Goal: Transaction & Acquisition: Purchase product/service

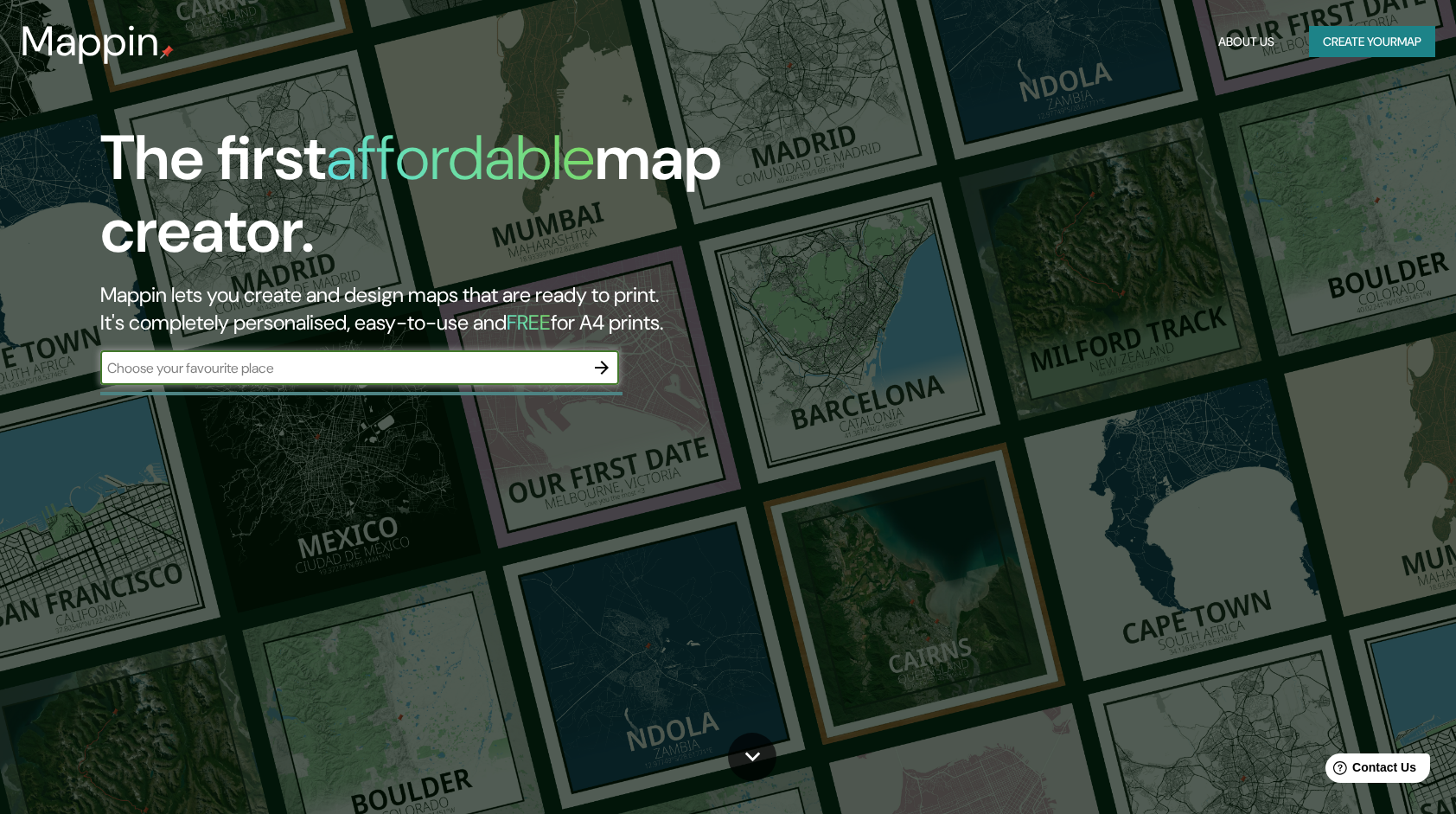
click at [453, 380] on div "​" at bounding box center [360, 367] width 518 height 34
click at [499, 373] on input "text" at bounding box center [342, 368] width 484 height 19
type input "[GEOGRAPHIC_DATA]"
click at [599, 375] on icon "button" at bounding box center [601, 367] width 20 height 20
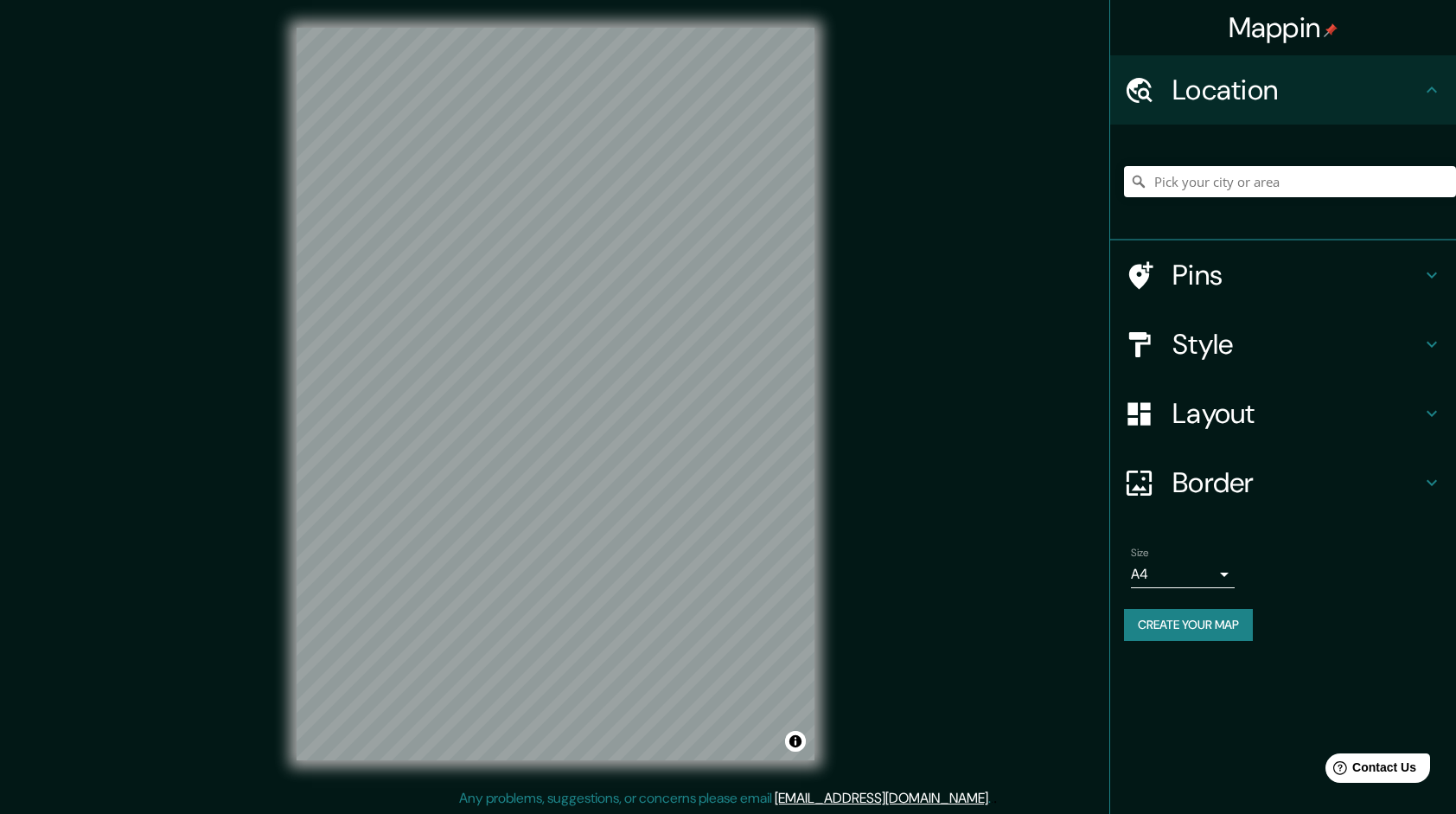
click at [1282, 340] on h4 "Style" at bounding box center [1296, 343] width 249 height 34
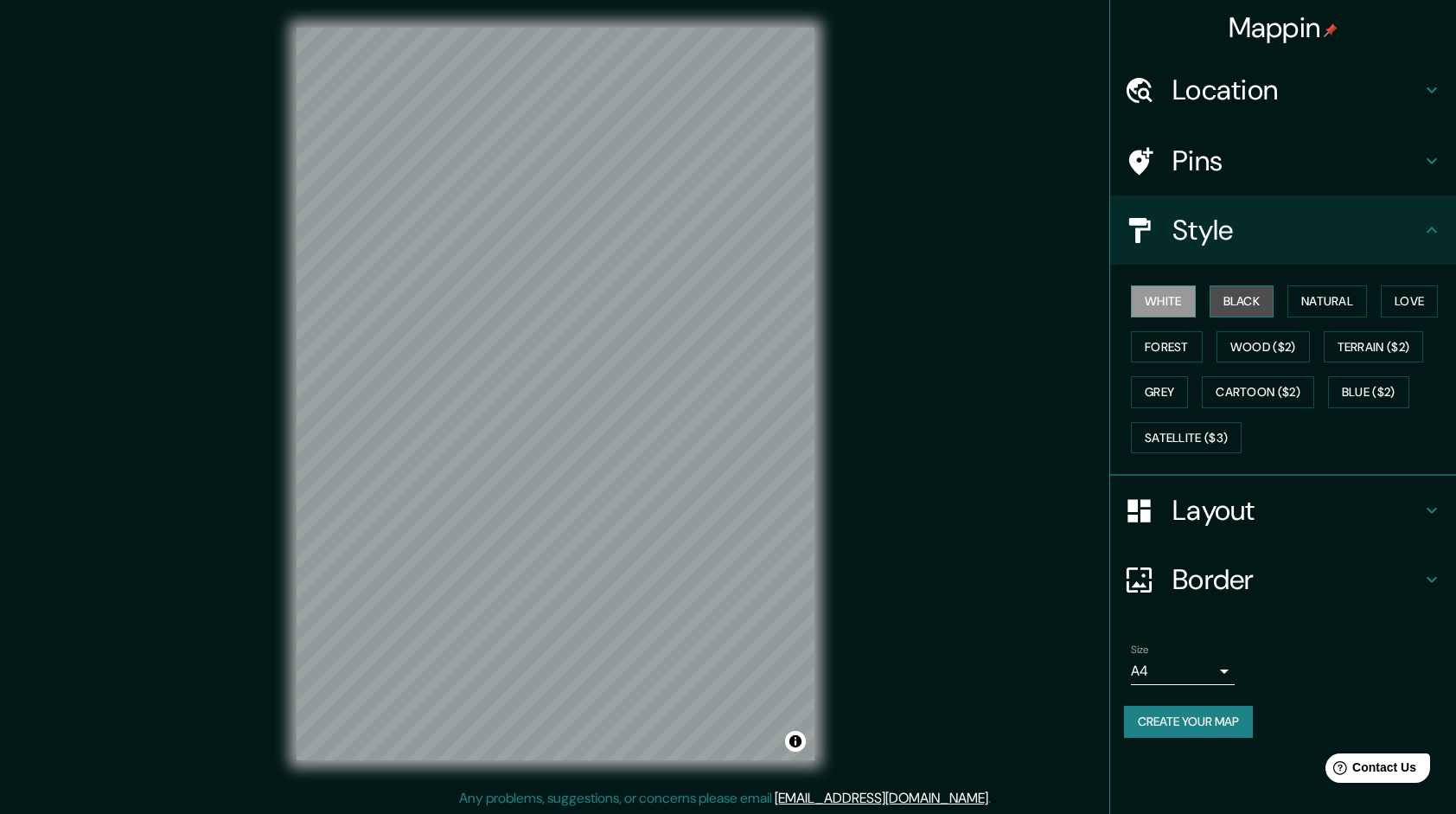
click at [1257, 291] on button "Black" at bounding box center [1242, 301] width 65 height 32
click at [1257, 292] on button "Black" at bounding box center [1242, 301] width 65 height 32
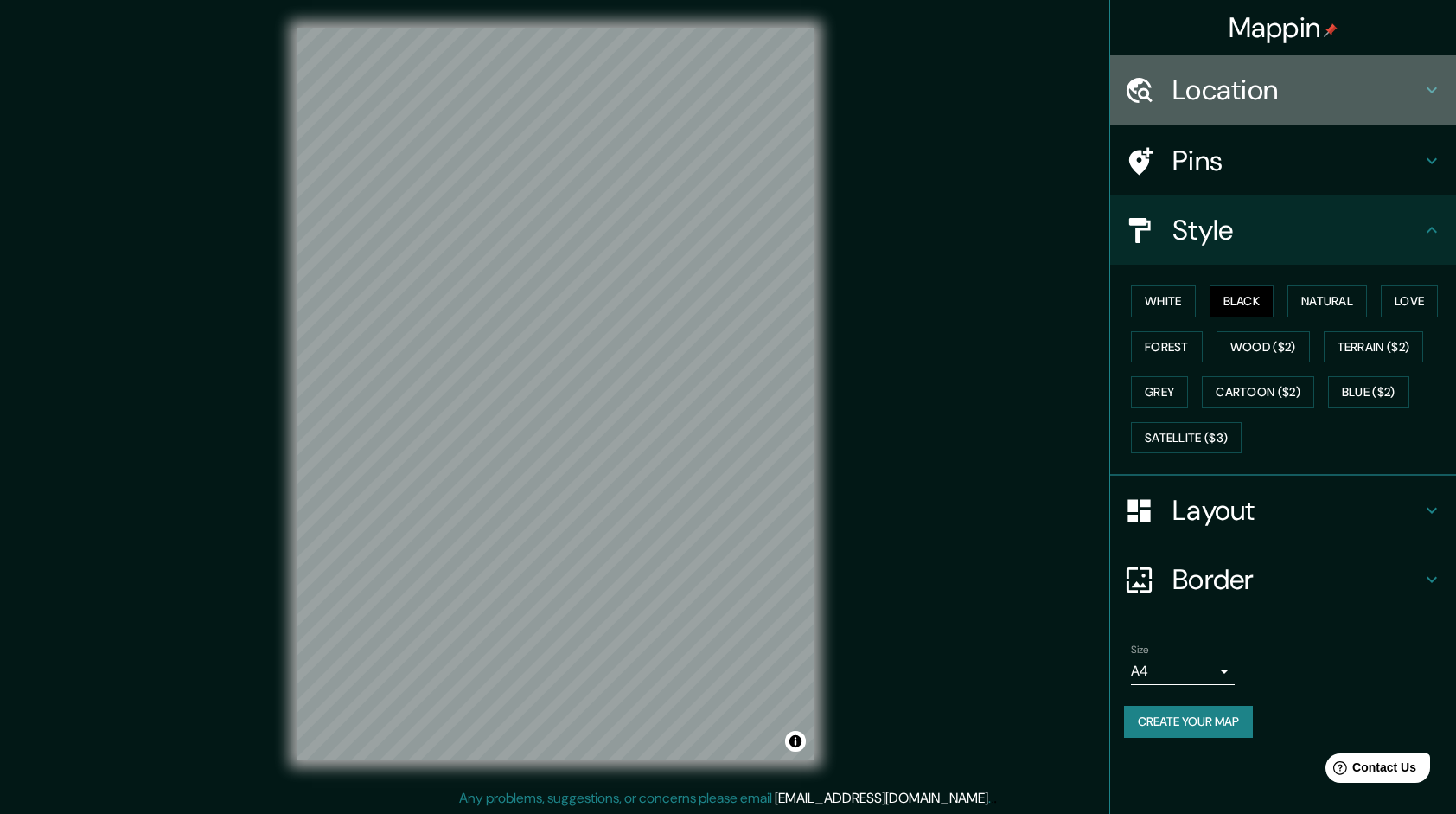
click at [1219, 97] on h4 "Location" at bounding box center [1296, 90] width 249 height 34
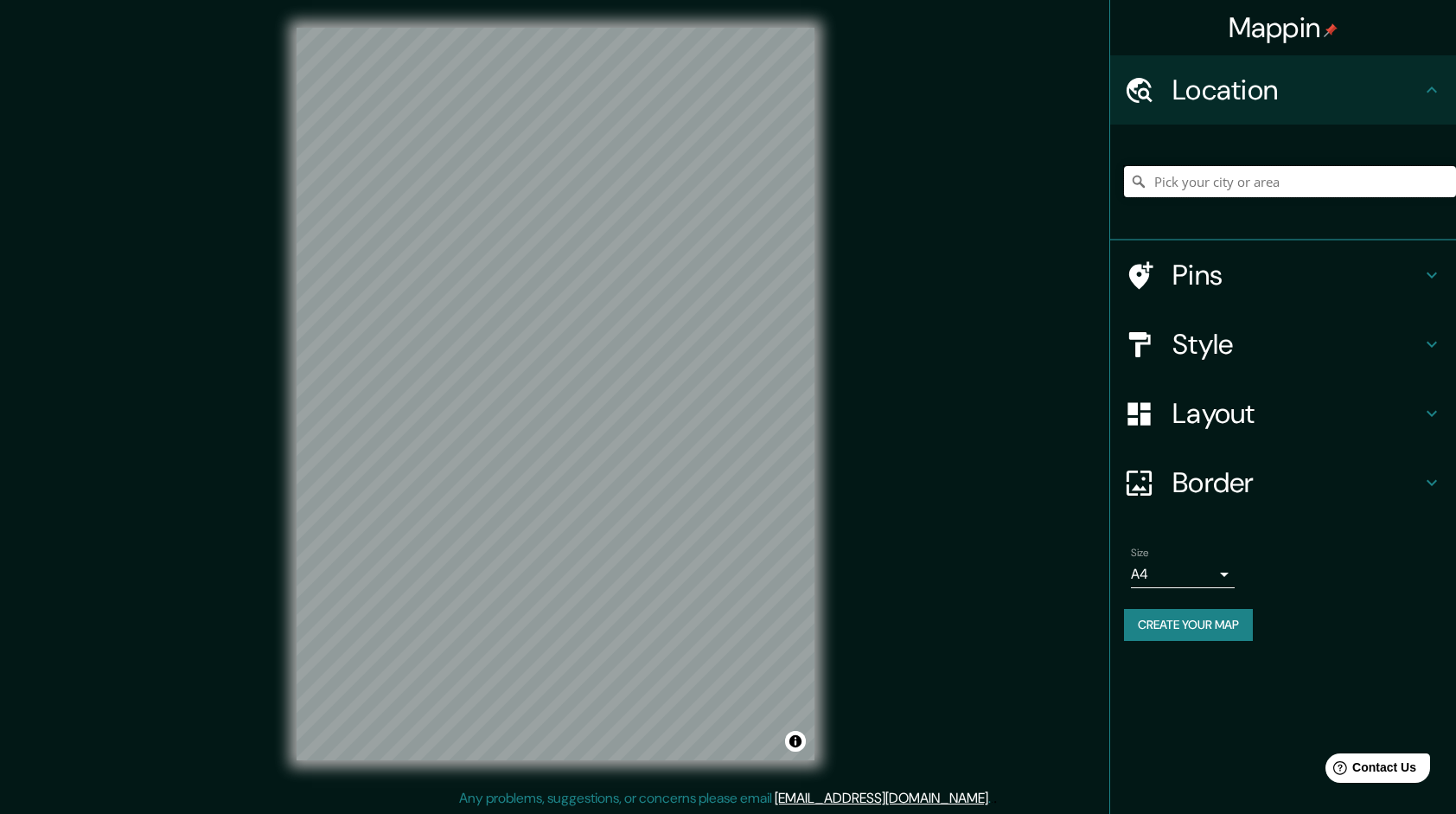
click at [1229, 178] on input "Pick your city or area" at bounding box center [1289, 181] width 332 height 31
click at [1175, 183] on input "Pick your city or area" at bounding box center [1289, 181] width 332 height 31
paste input "santa [PERSON_NAME] [GEOGRAPHIC_DATA] [GEOGRAPHIC_DATA]"
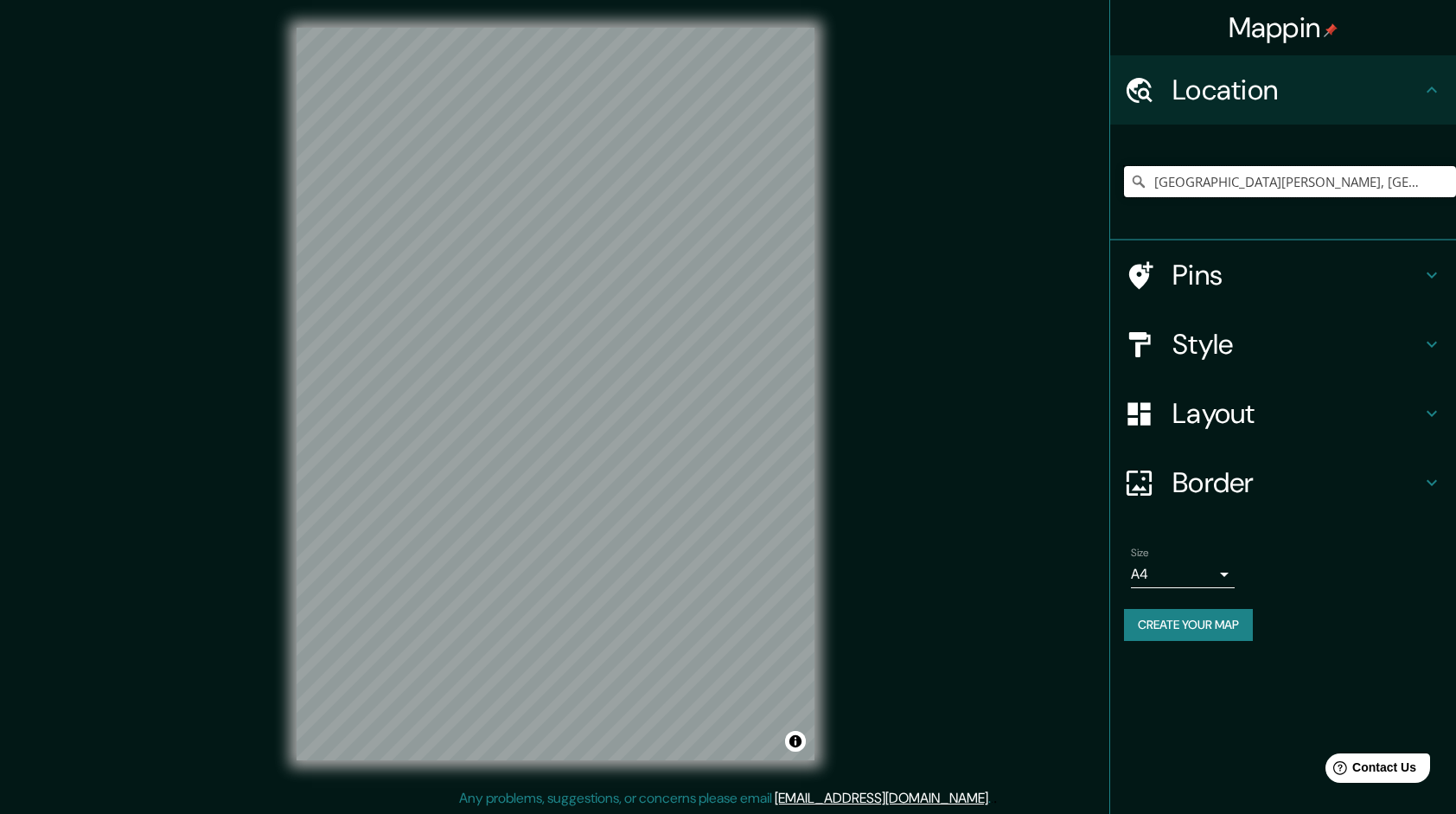
type input "[GEOGRAPHIC_DATA][PERSON_NAME], [GEOGRAPHIC_DATA], [GEOGRAPHIC_DATA], [GEOGRAPH…"
click at [835, 552] on div "© Mapbox © OpenStreetMap Improve this map" at bounding box center [556, 394] width 573 height 788
click at [571, 237] on div at bounding box center [573, 232] width 14 height 14
click at [645, 269] on div at bounding box center [647, 268] width 14 height 14
click at [709, 241] on div at bounding box center [716, 237] width 14 height 14
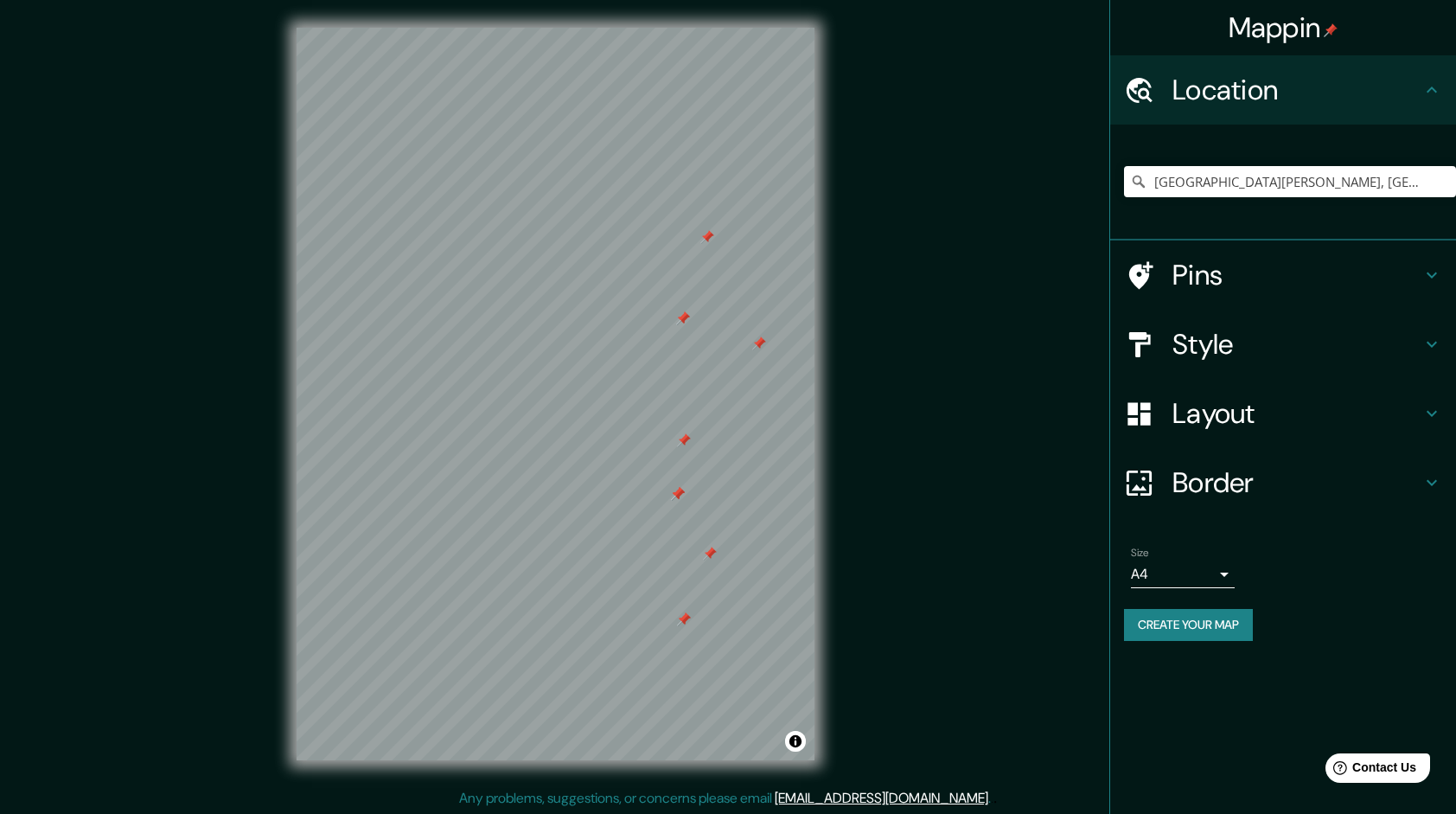
click at [706, 237] on div at bounding box center [707, 237] width 14 height 14
click at [761, 344] on div at bounding box center [759, 343] width 14 height 14
click at [686, 317] on div at bounding box center [683, 318] width 14 height 14
click at [683, 318] on div at bounding box center [683, 318] width 14 height 14
click at [686, 436] on div at bounding box center [683, 440] width 14 height 14
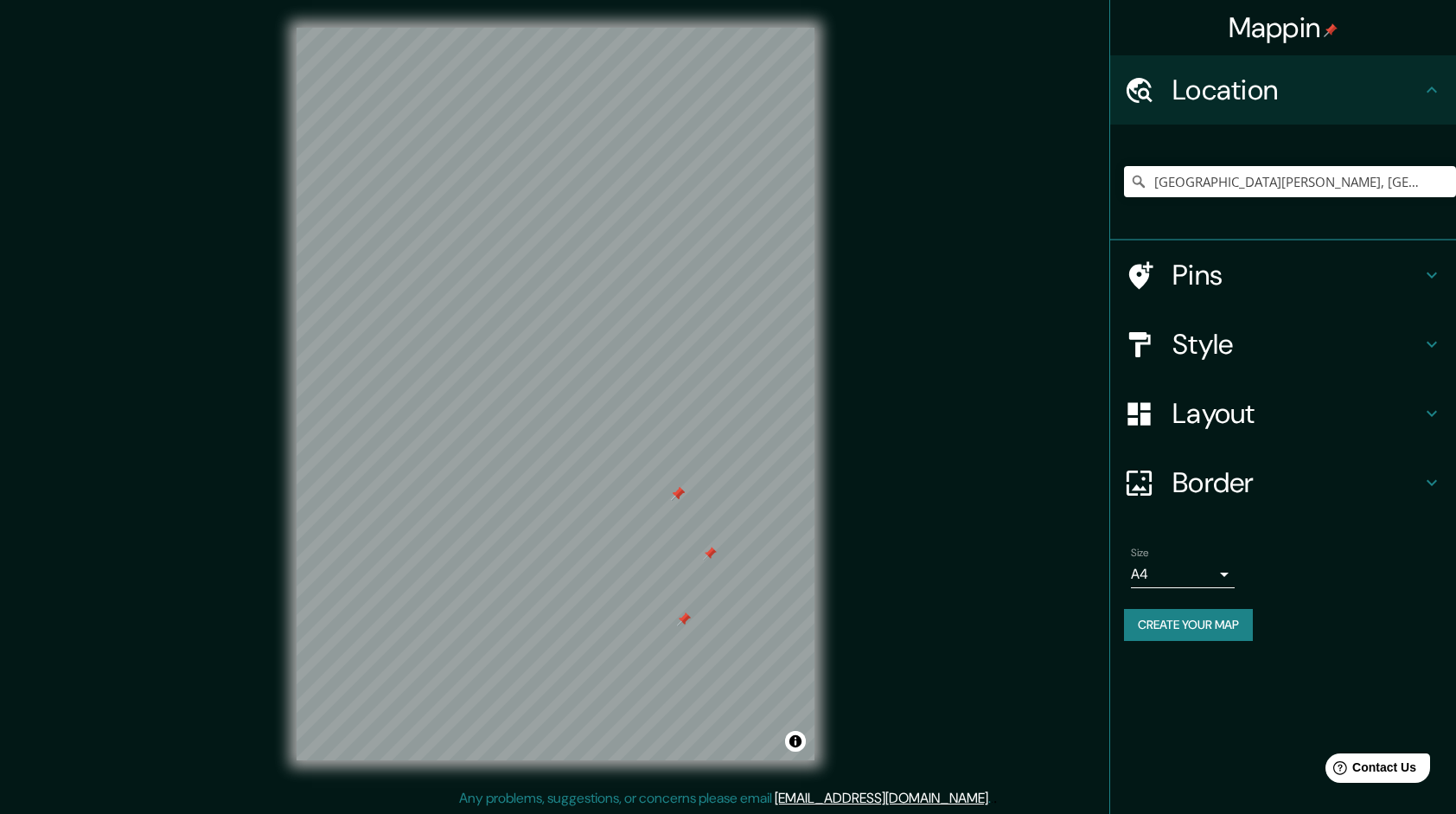
click at [676, 493] on div at bounding box center [677, 493] width 14 height 14
click at [677, 492] on div at bounding box center [677, 493] width 14 height 14
click at [677, 489] on div at bounding box center [677, 493] width 14 height 14
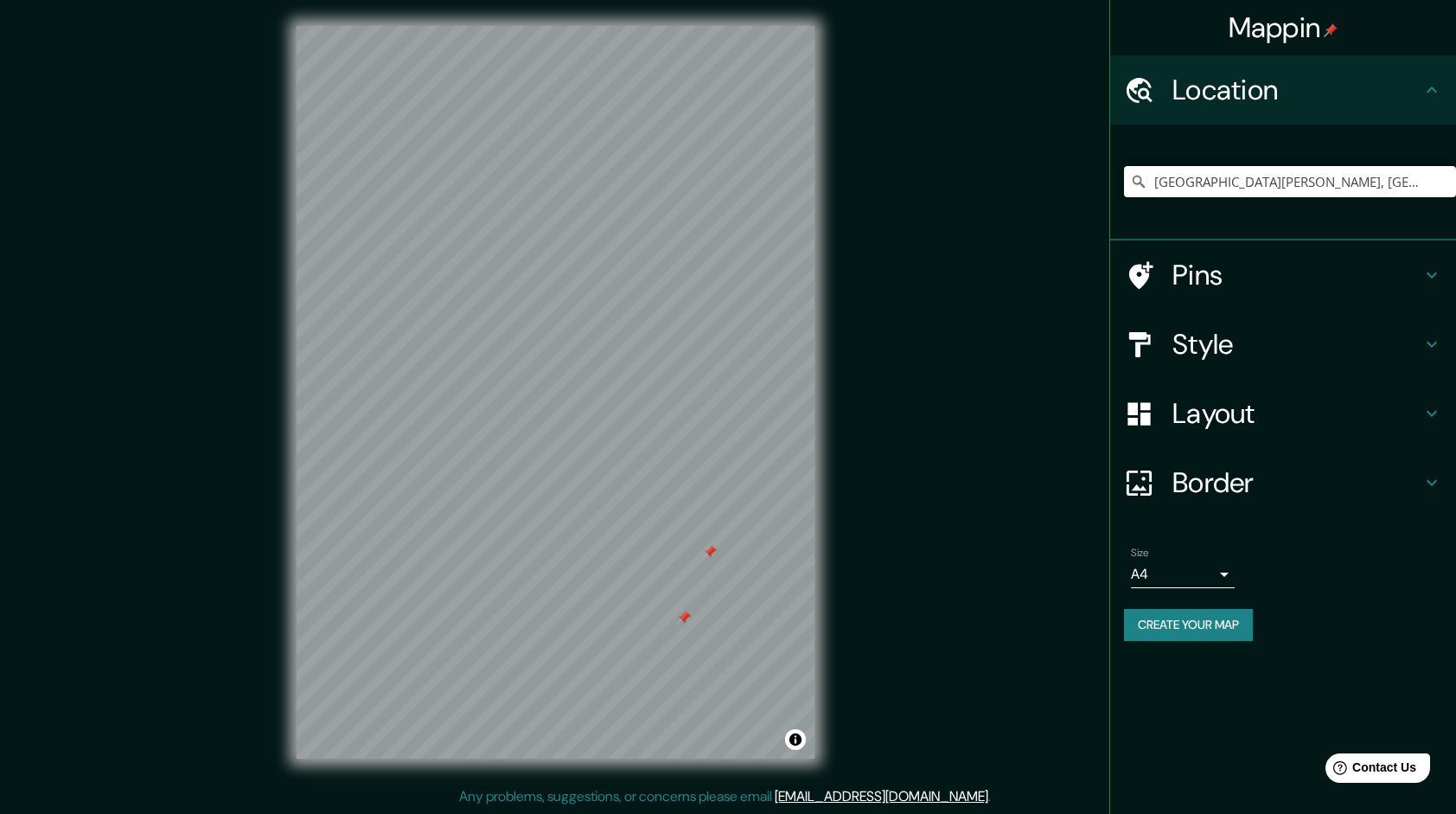
click at [709, 548] on div at bounding box center [709, 552] width 14 height 14
click at [713, 761] on div "© Mapbox © OpenStreetMap Improve this map" at bounding box center [556, 392] width 573 height 788
drag, startPoint x: 728, startPoint y: 795, endPoint x: 716, endPoint y: 766, distance: 31.4
click at [727, 795] on p "Any problems, suggestions, or concerns please email [EMAIL_ADDRESS][DOMAIN_NAME…" at bounding box center [724, 795] width 531 height 20
click at [758, 761] on div "© Mapbox © OpenStreetMap Improve this map" at bounding box center [556, 392] width 573 height 788
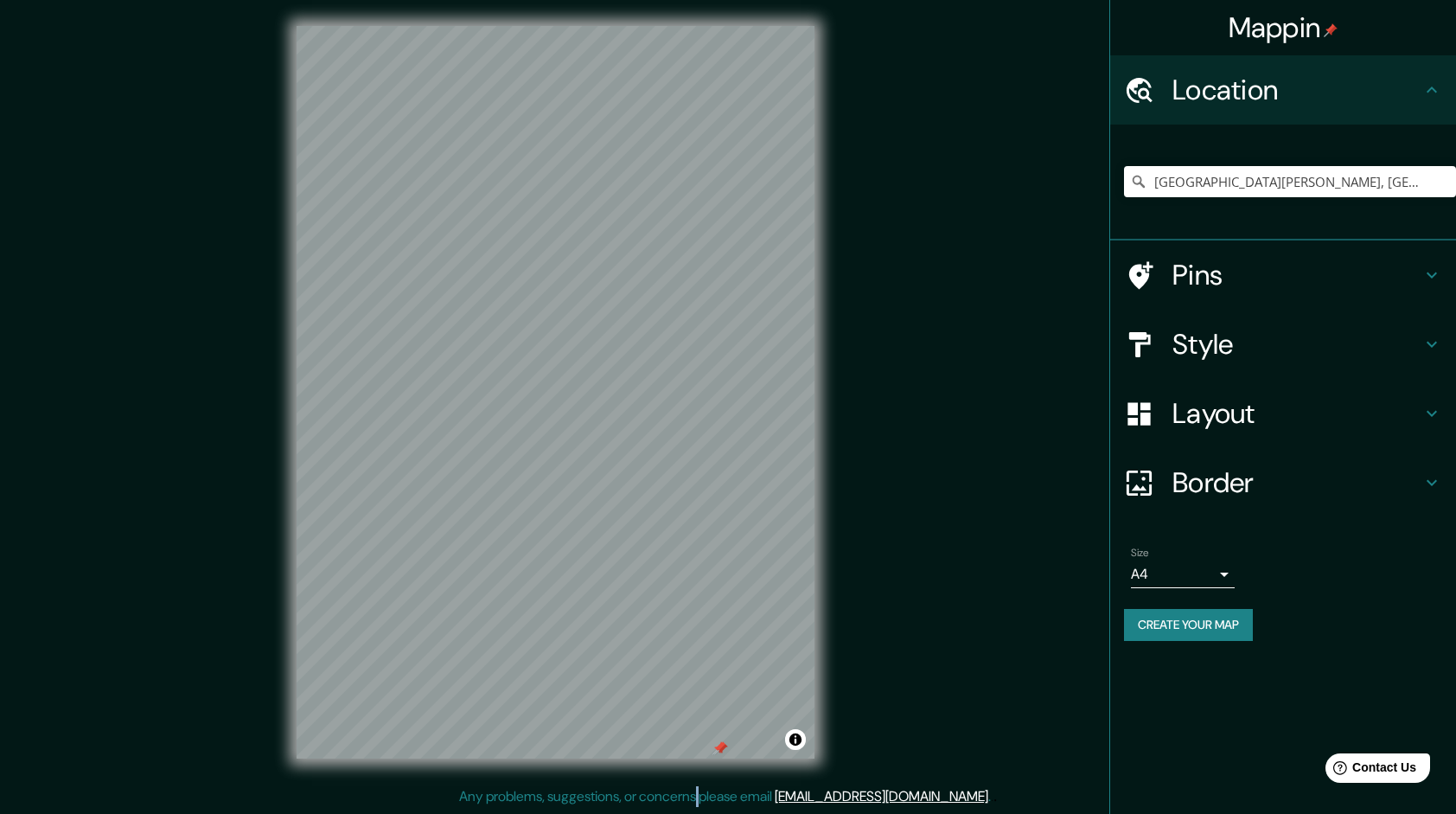
click at [750, 806] on p "Any problems, suggestions, or concerns please email [EMAIL_ADDRESS][DOMAIN_NAME…" at bounding box center [724, 795] width 531 height 20
click at [755, 766] on div "© Mapbox © OpenStreetMap Improve this map" at bounding box center [556, 392] width 573 height 788
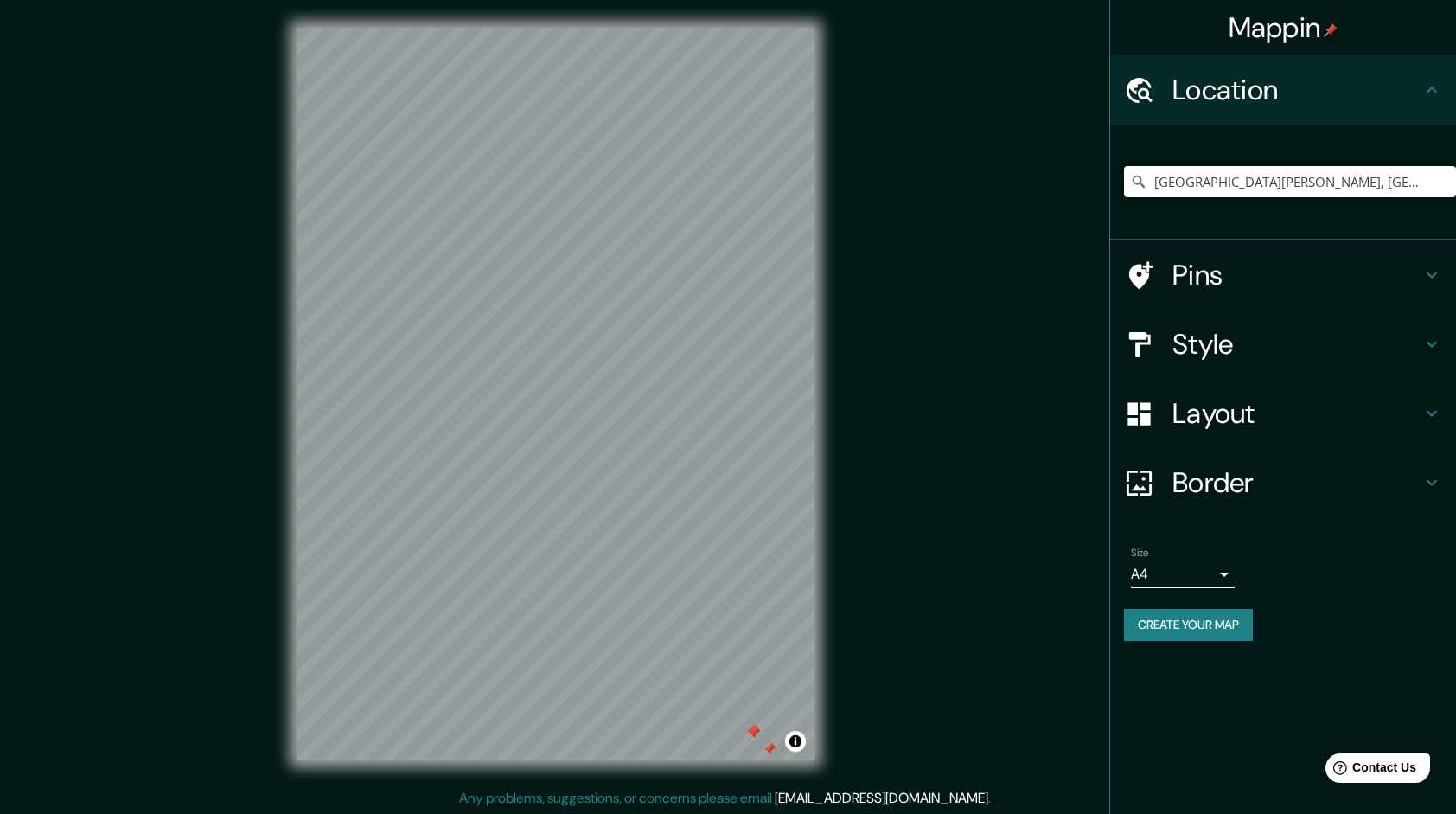
click at [752, 727] on div at bounding box center [753, 732] width 14 height 14
click at [752, 727] on div at bounding box center [752, 730] width 14 height 14
click at [1223, 572] on body "Mappin Location [GEOGRAPHIC_DATA][PERSON_NAME], [GEOGRAPHIC_DATA], [GEOGRAPHIC_…" at bounding box center [728, 407] width 1456 height 814
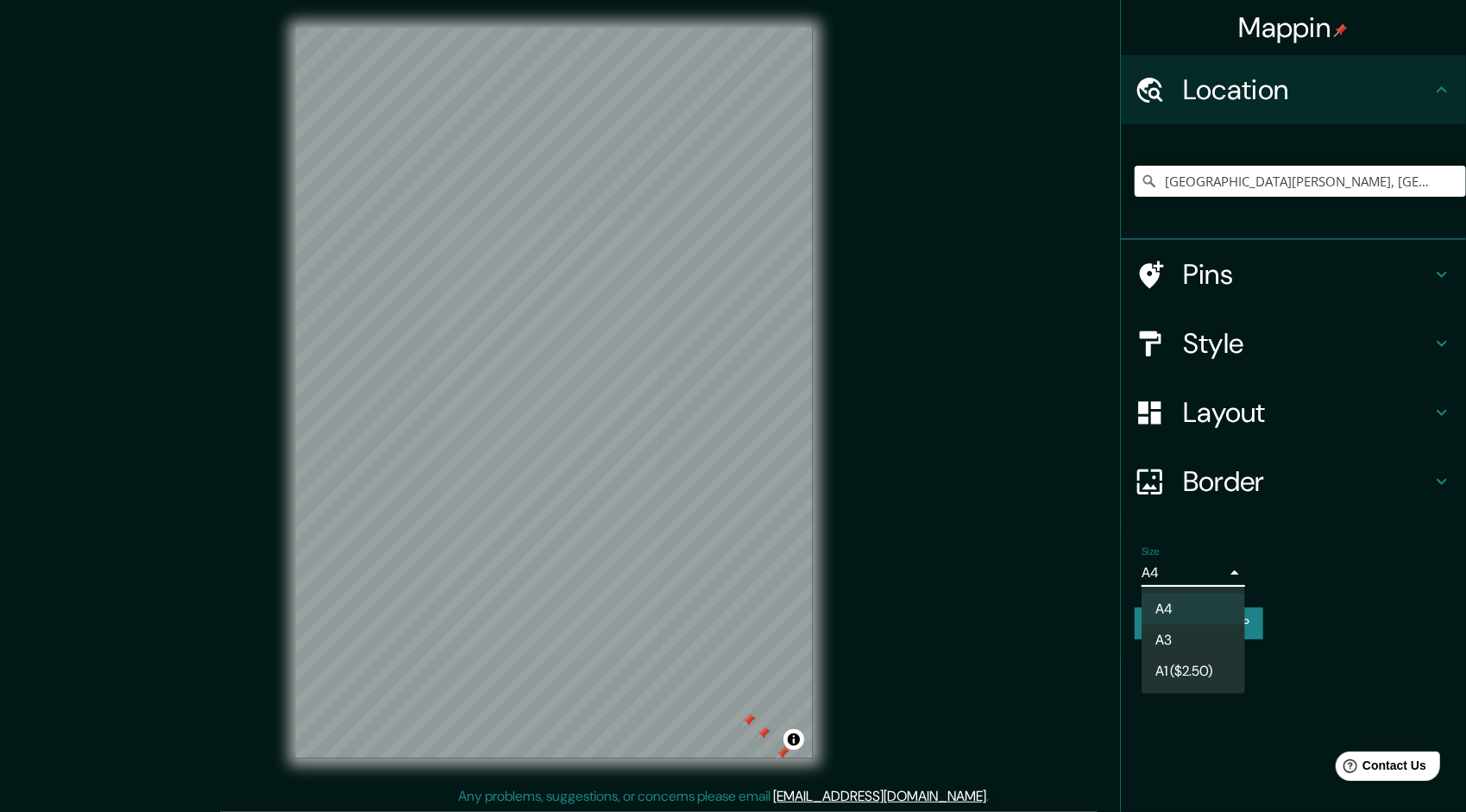
click at [647, 422] on div at bounding box center [733, 406] width 1466 height 812
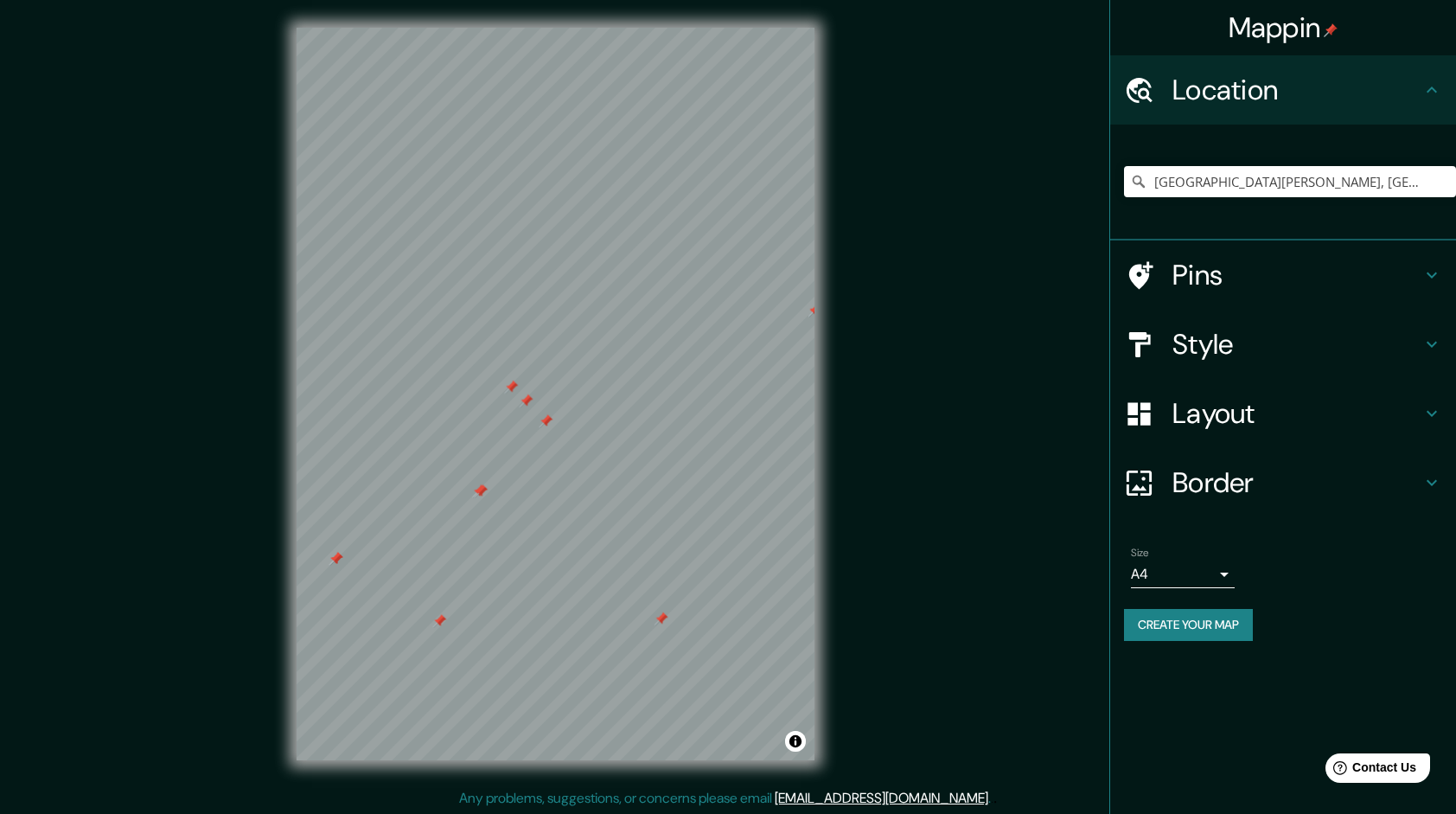
click at [891, 523] on div "Mappin Location [GEOGRAPHIC_DATA][PERSON_NAME], [GEOGRAPHIC_DATA], [GEOGRAPHIC_…" at bounding box center [728, 407] width 1456 height 815
click at [892, 523] on div "Mappin Location [GEOGRAPHIC_DATA][PERSON_NAME], [GEOGRAPHIC_DATA], [GEOGRAPHIC_…" at bounding box center [728, 407] width 1456 height 815
click at [818, 562] on div "© Mapbox © OpenStreetMap Improve this map" at bounding box center [556, 394] width 573 height 788
click at [484, 513] on div at bounding box center [482, 513] width 14 height 14
click at [489, 502] on div at bounding box center [492, 506] width 14 height 14
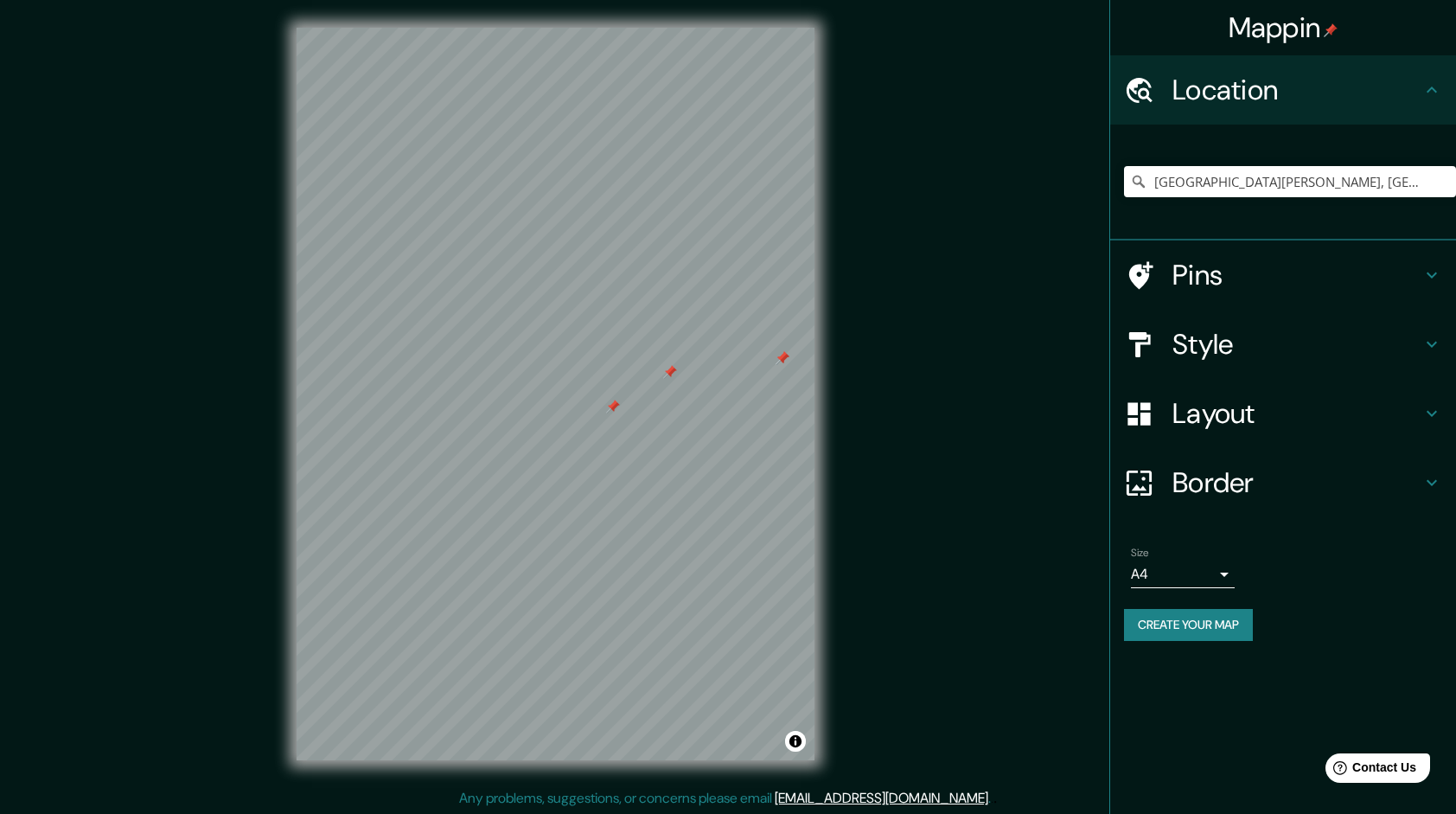
click at [849, 517] on div "Mappin Location [GEOGRAPHIC_DATA][PERSON_NAME], [GEOGRAPHIC_DATA], [GEOGRAPHIC_…" at bounding box center [728, 407] width 1456 height 815
click at [607, 603] on div at bounding box center [607, 598] width 14 height 14
click at [645, 569] on div at bounding box center [639, 569] width 14 height 14
click at [681, 291] on div at bounding box center [678, 291] width 14 height 14
click at [616, 329] on div at bounding box center [615, 328] width 14 height 14
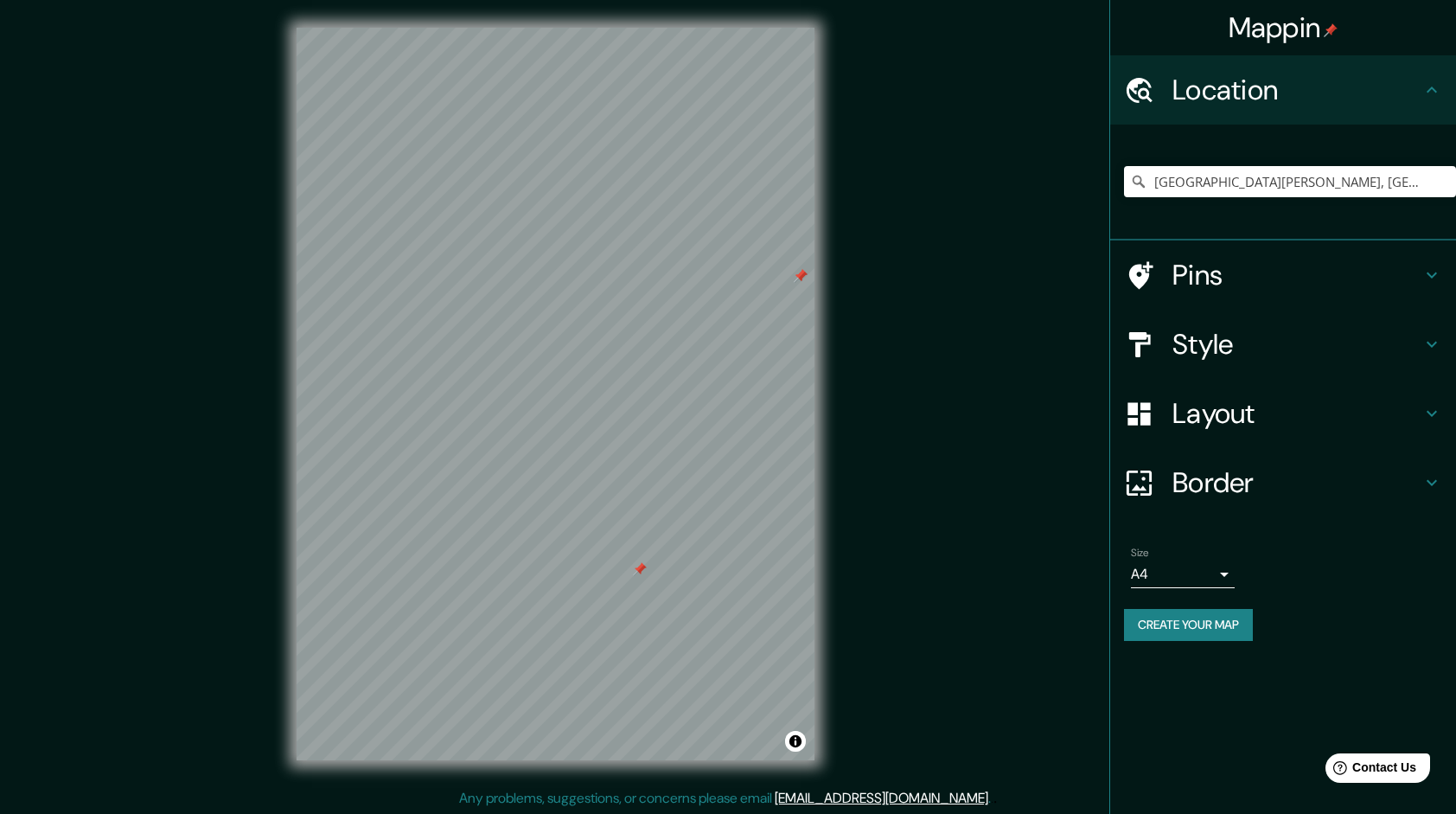
click at [799, 278] on div at bounding box center [800, 276] width 14 height 14
click at [799, 276] on div at bounding box center [800, 276] width 14 height 14
click at [915, 475] on div "Mappin Location [GEOGRAPHIC_DATA][PERSON_NAME], [GEOGRAPHIC_DATA], [GEOGRAPHIC_…" at bounding box center [728, 407] width 1456 height 815
click at [646, 646] on div at bounding box center [640, 642] width 14 height 14
